Goal: Browse casually

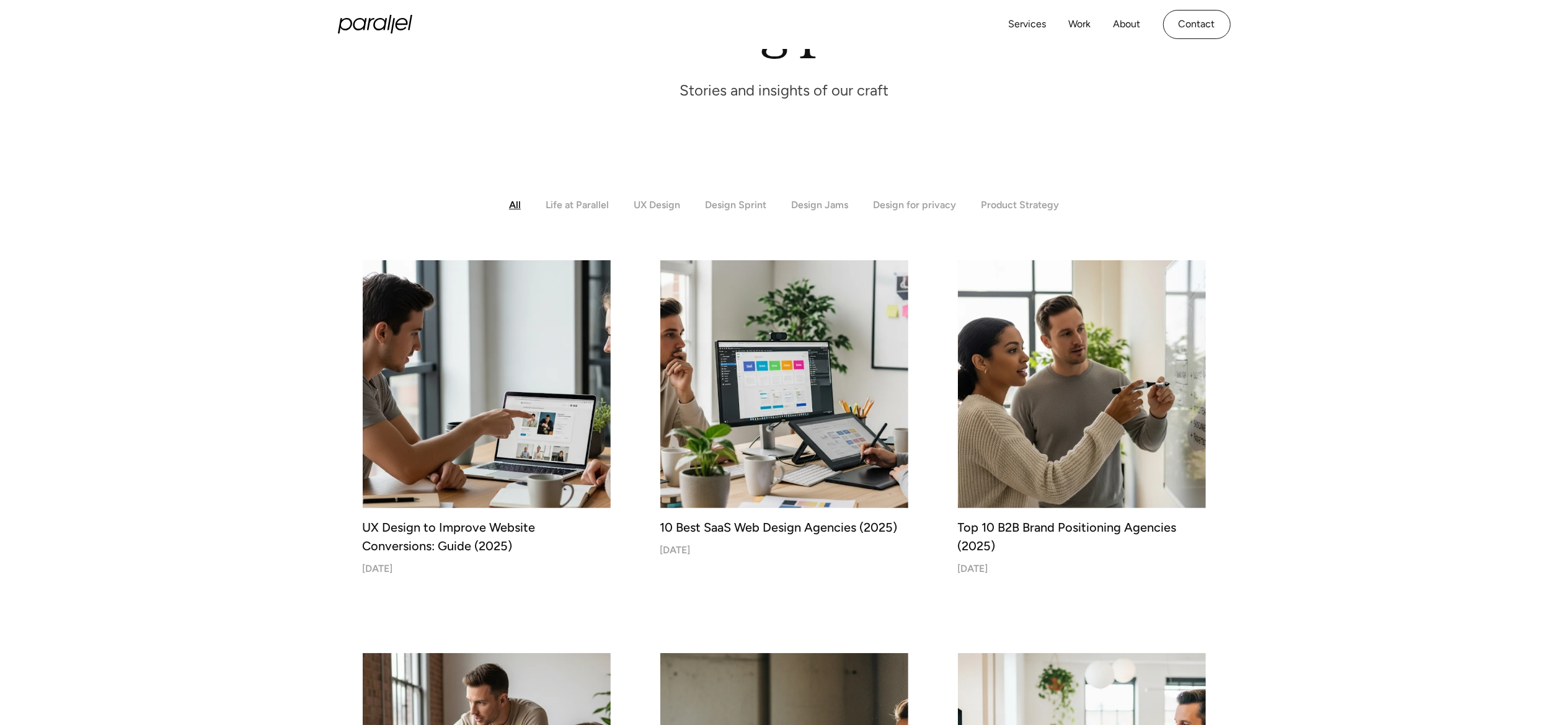
scroll to position [194, 0]
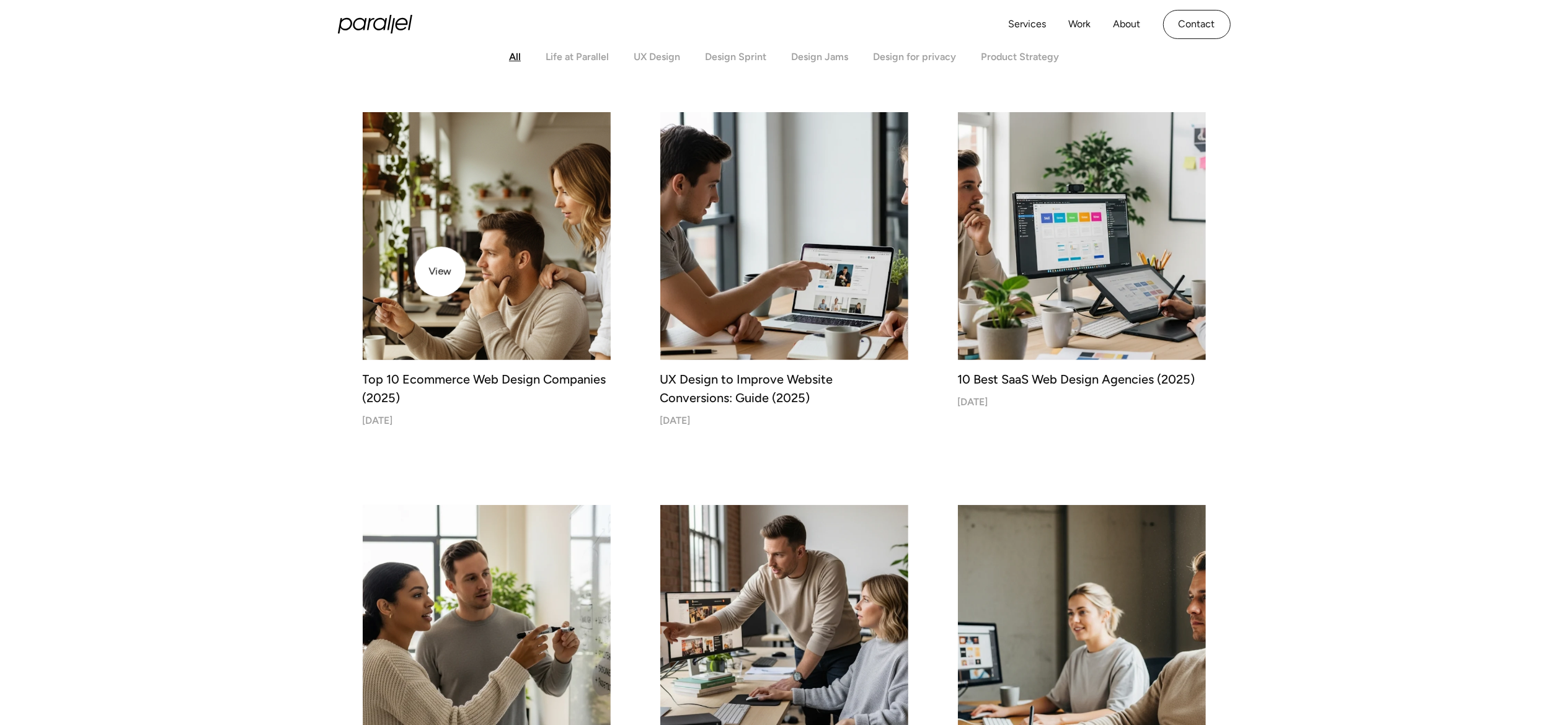
scroll to position [343, 0]
